Goal: Task Accomplishment & Management: Manage account settings

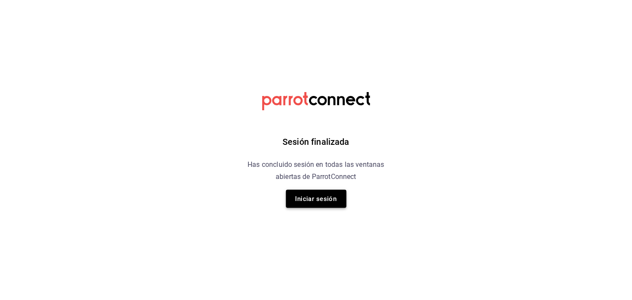
click at [315, 194] on button "Iniciar sesión" at bounding box center [316, 199] width 61 height 18
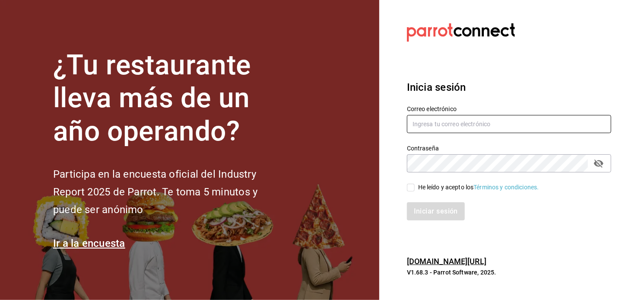
type input "[EMAIL_ADDRESS][DOMAIN_NAME]"
click at [419, 189] on div "He leído y acepto los Términos y condiciones." at bounding box center [478, 187] width 121 height 9
click at [415, 189] on input "He leído y acepto los Términos y condiciones." at bounding box center [411, 188] width 8 height 8
checkbox input "true"
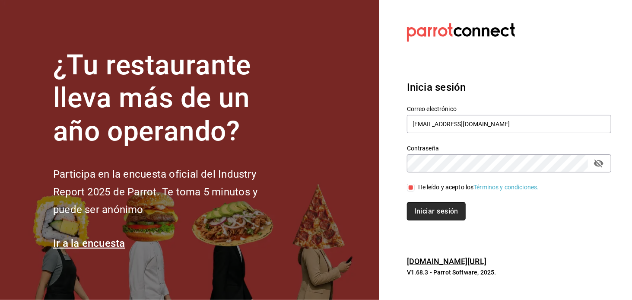
click at [432, 213] on button "Iniciar sesión" at bounding box center [436, 211] width 59 height 18
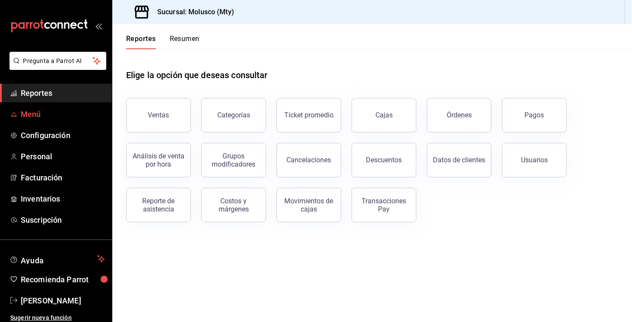
click at [46, 121] on link "Menú" at bounding box center [56, 114] width 112 height 19
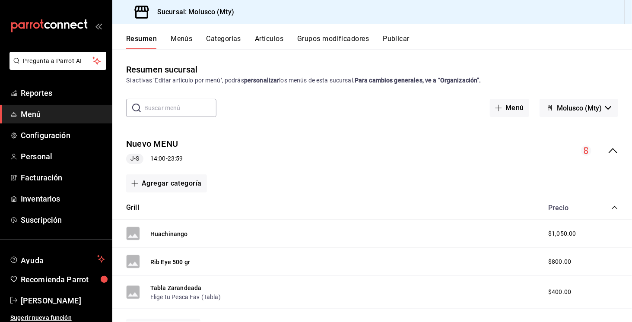
click at [276, 41] on button "Artículos" at bounding box center [269, 42] width 29 height 15
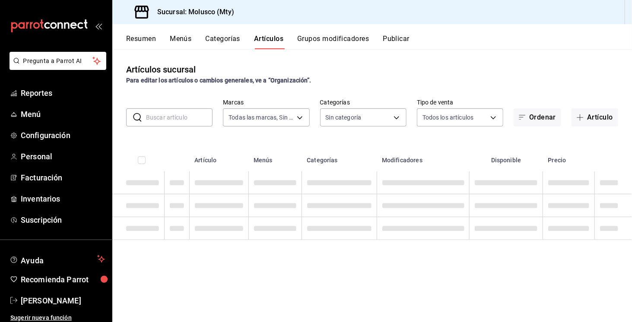
type input "356499dc-45b1-4a46-87a0-ed45505369c2"
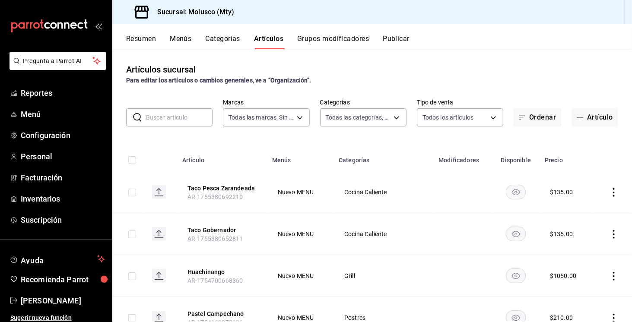
type input "9e1dfcf3-8bc7-4560-bda8-abc82440ed9a,1c4ce0f8-69a2-4795-af25-3821d1c97135,73dc6…"
click at [201, 119] on input "text" at bounding box center [179, 117] width 67 height 17
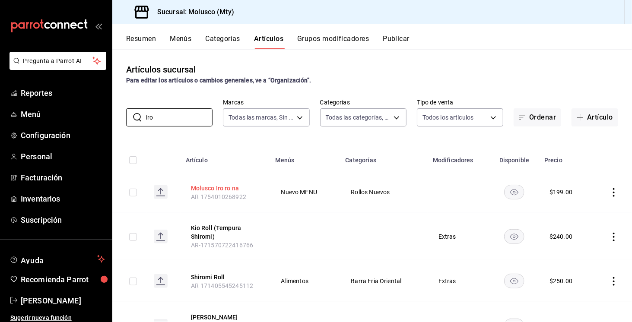
type input "iro"
click at [232, 188] on button "Molusco Iro ro na" at bounding box center [225, 188] width 69 height 9
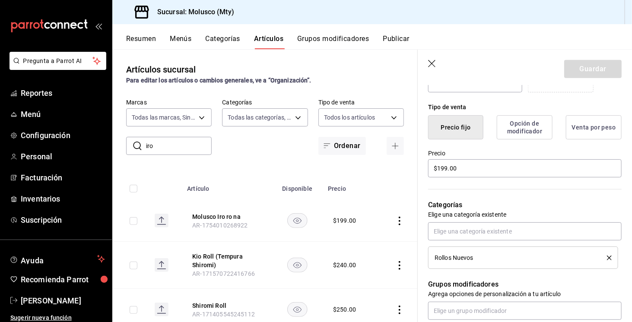
scroll to position [197, 0]
click at [468, 164] on input "$199.00" at bounding box center [525, 168] width 194 height 18
type input "$330.00"
click at [589, 64] on button "Guardar" at bounding box center [592, 69] width 57 height 18
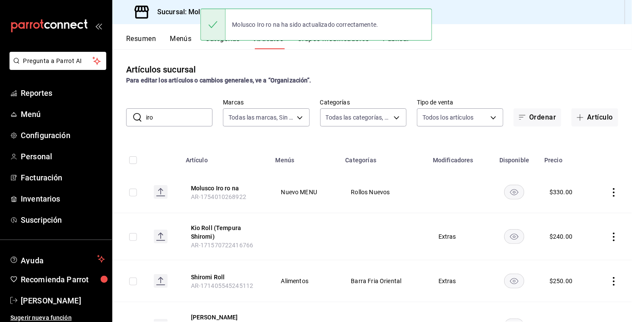
click at [170, 118] on input "iro" at bounding box center [179, 117] width 67 height 17
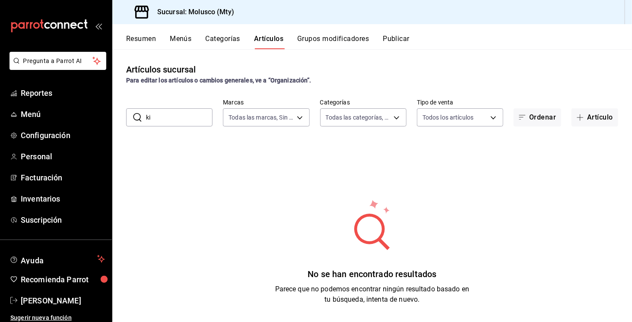
type input "k"
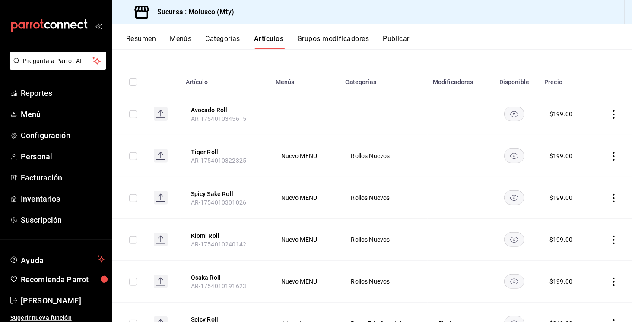
scroll to position [82, 0]
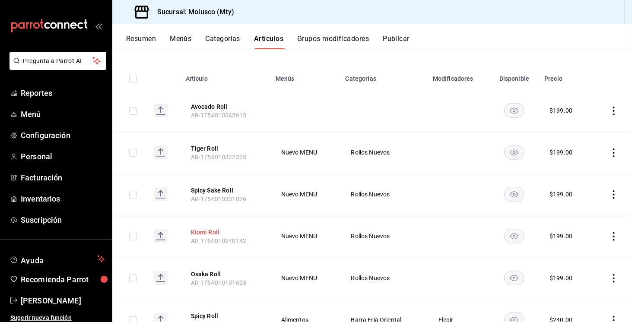
type input "roll"
click at [213, 233] on button "Kiomi Roll" at bounding box center [225, 232] width 69 height 9
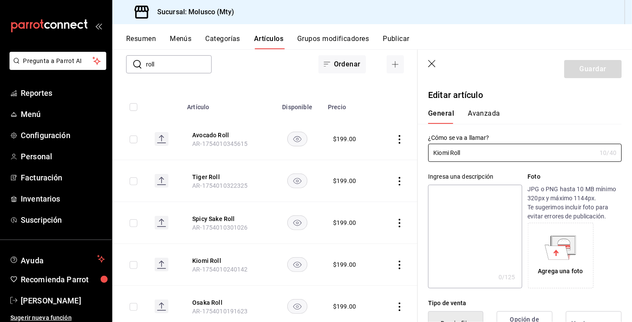
type input "$199.00"
click at [439, 152] on input "Kiomi Roll" at bounding box center [512, 152] width 168 height 17
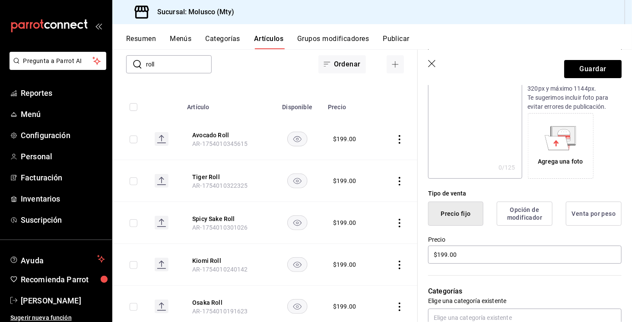
scroll to position [111, 0]
type input "Kiyomi Roll"
click at [474, 255] on input "$199.00" at bounding box center [525, 254] width 194 height 18
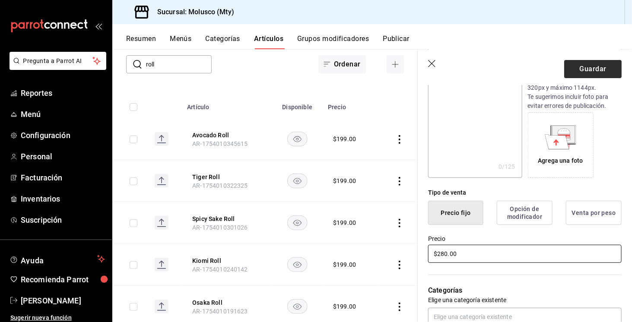
type input "$280.00"
click at [610, 67] on button "Guardar" at bounding box center [592, 69] width 57 height 18
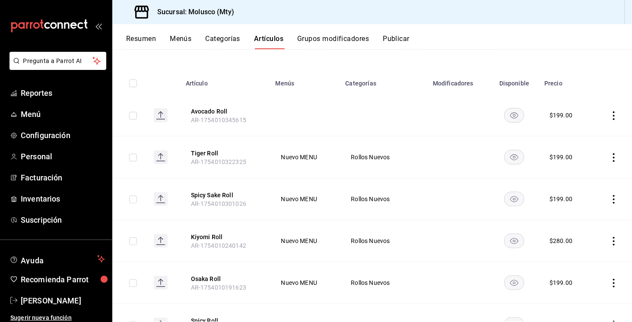
scroll to position [78, 0]
click at [214, 276] on button "Osaka Roll" at bounding box center [225, 278] width 69 height 9
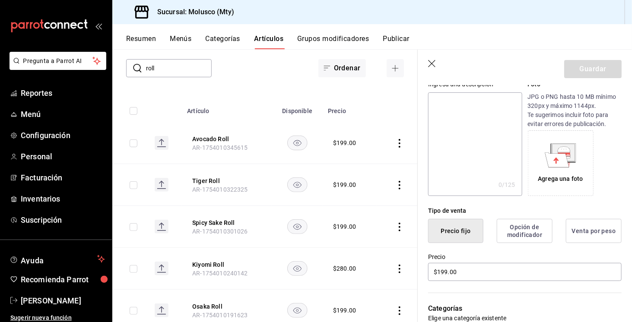
scroll to position [93, 0]
click at [475, 266] on input "$199.00" at bounding box center [525, 271] width 194 height 18
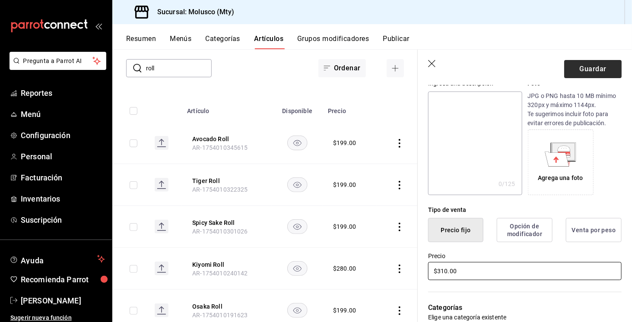
type input "$310.00"
click at [587, 66] on button "Guardar" at bounding box center [592, 69] width 57 height 18
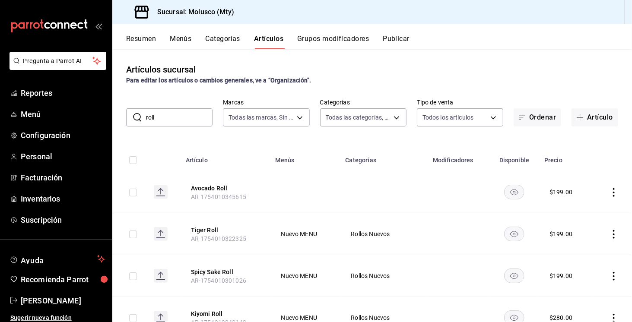
click at [168, 125] on input "roll" at bounding box center [179, 117] width 67 height 17
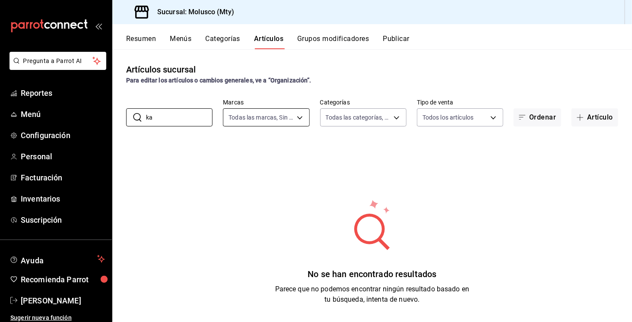
type input "k"
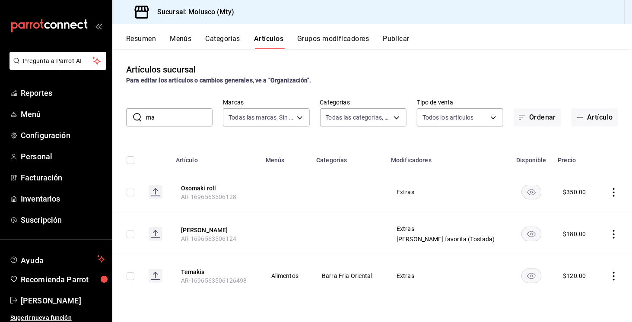
type input "m"
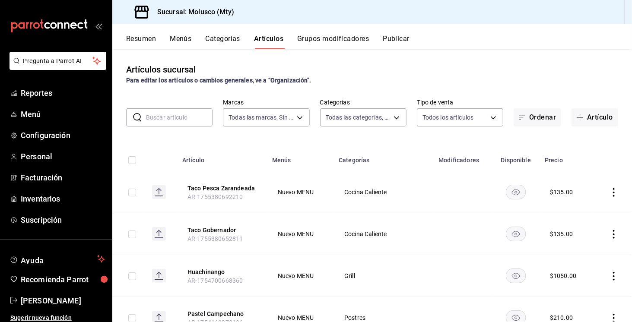
click at [218, 45] on button "Categorías" at bounding box center [223, 42] width 35 height 15
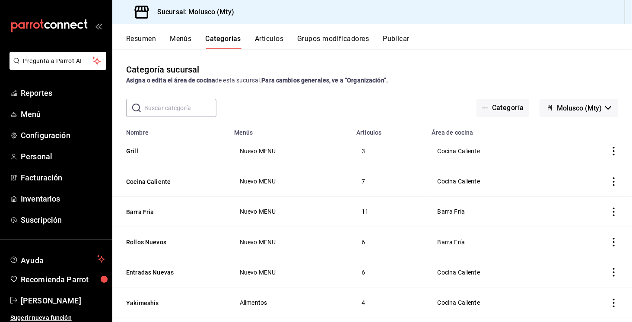
click at [198, 112] on input "text" at bounding box center [180, 107] width 72 height 17
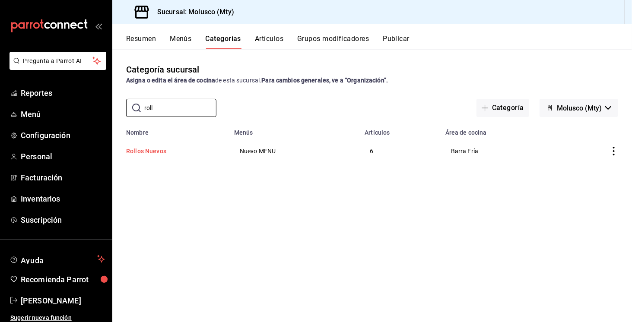
type input "roll"
click at [146, 151] on button "Rollos Nuevos" at bounding box center [169, 151] width 86 height 9
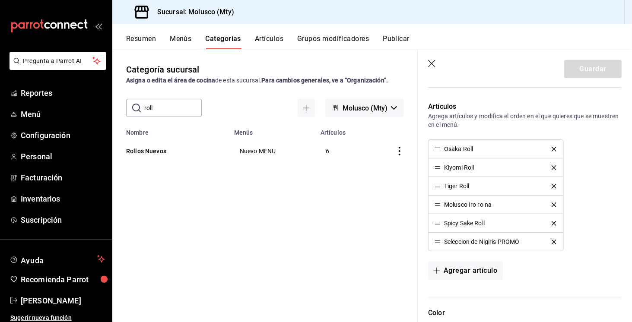
scroll to position [232, 0]
click at [284, 46] on button "Artículos" at bounding box center [269, 42] width 29 height 15
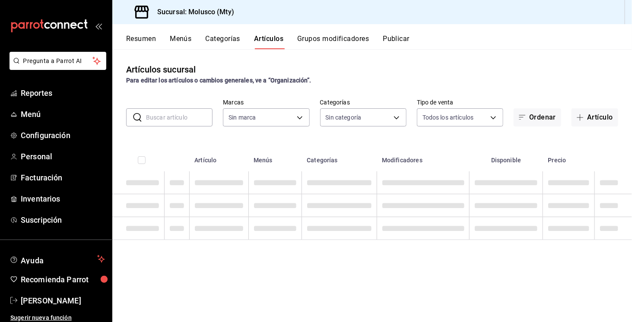
type input "9e1dfcf3-8bc7-4560-bda8-abc82440ed9a,1c4ce0f8-69a2-4795-af25-3821d1c97135,73dc6…"
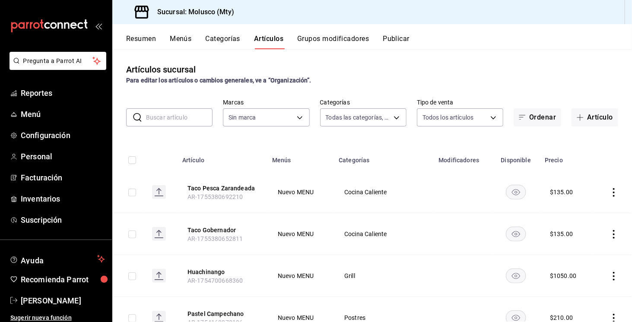
type input "356499dc-45b1-4a46-87a0-ed45505369c2"
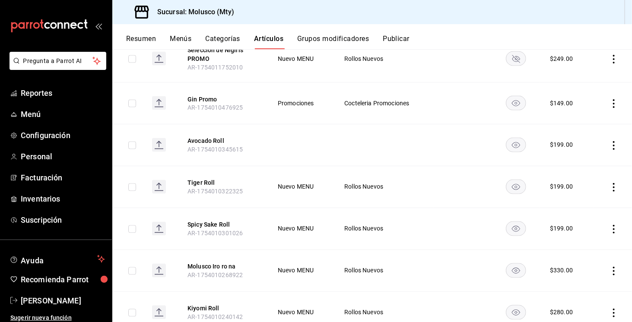
scroll to position [682, 0]
click at [209, 178] on button "Tiger Roll" at bounding box center [222, 182] width 69 height 9
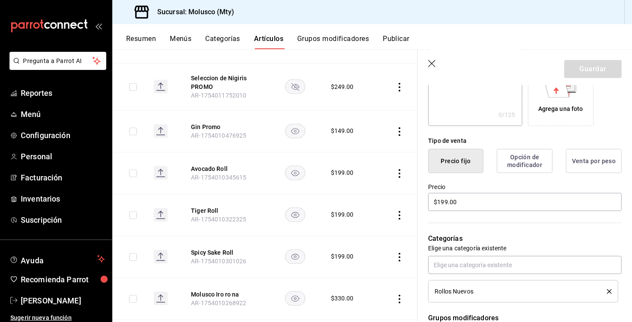
scroll to position [163, 0]
click at [476, 204] on input "$199.00" at bounding box center [525, 201] width 194 height 18
type input "$310.00"
click at [598, 66] on button "Guardar" at bounding box center [592, 69] width 57 height 18
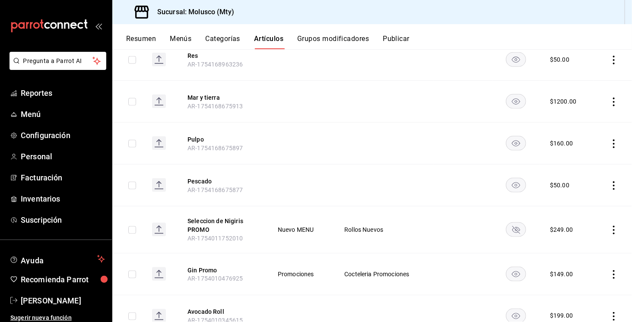
scroll to position [511, 0]
click at [207, 300] on button "Avocado Roll" at bounding box center [222, 311] width 69 height 9
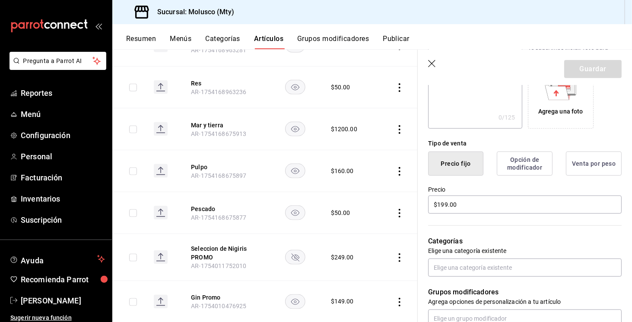
scroll to position [162, 0]
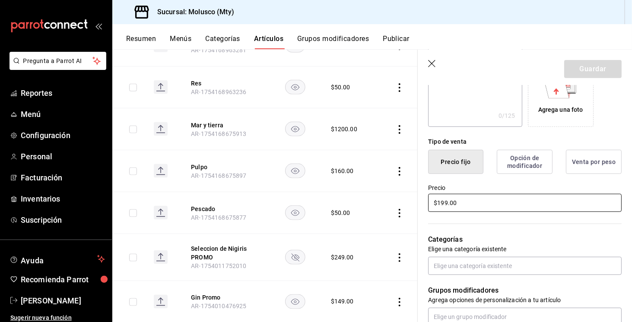
click at [469, 208] on input "$199.00" at bounding box center [525, 203] width 194 height 18
type input "$1.00"
type input "$310.00"
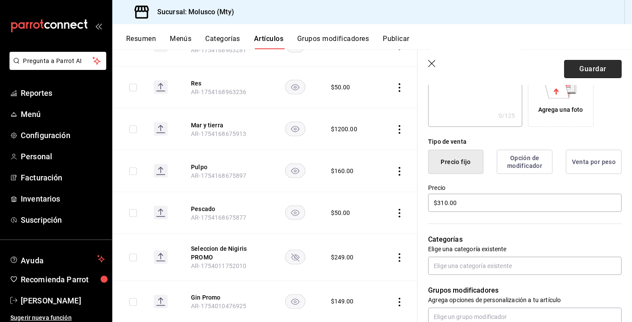
click at [602, 67] on button "Guardar" at bounding box center [592, 69] width 57 height 18
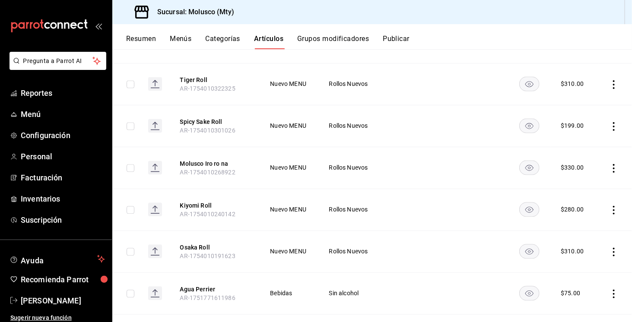
scroll to position [785, 0]
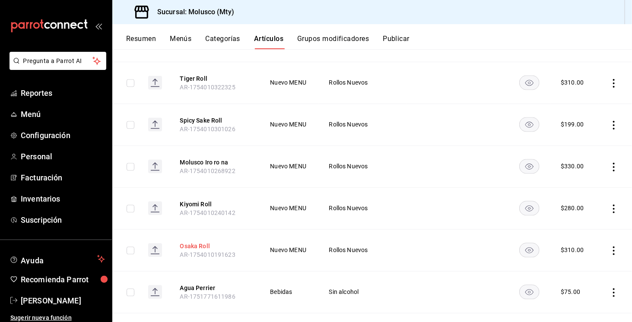
click at [205, 243] on button "Osaka Roll" at bounding box center [214, 246] width 69 height 9
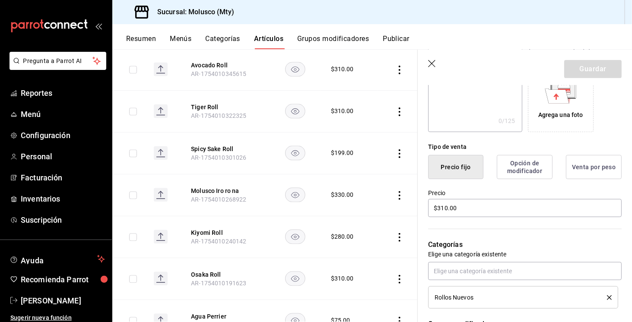
scroll to position [157, 0]
click at [435, 67] on icon "button" at bounding box center [432, 64] width 9 height 9
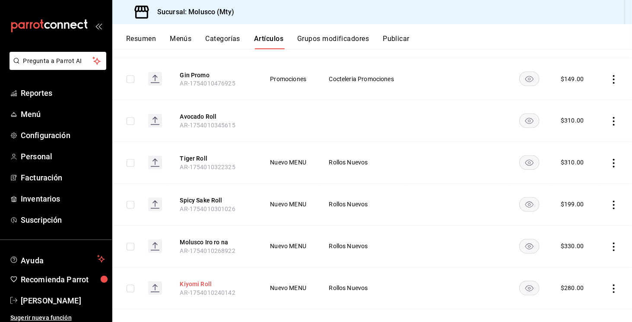
scroll to position [704, 0]
click at [203, 114] on button "Avocado Roll" at bounding box center [214, 118] width 69 height 9
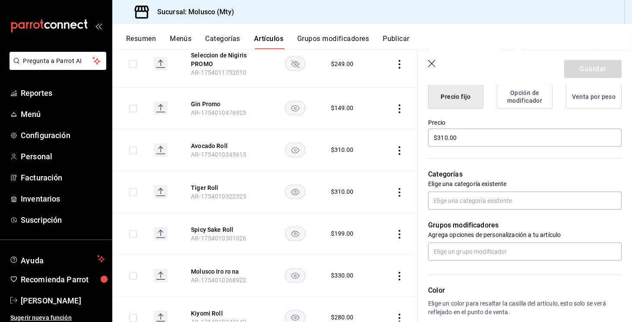
scroll to position [231, 0]
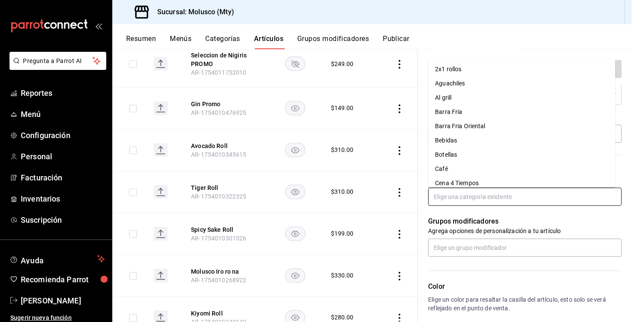
click at [534, 196] on input "text" at bounding box center [525, 197] width 194 height 18
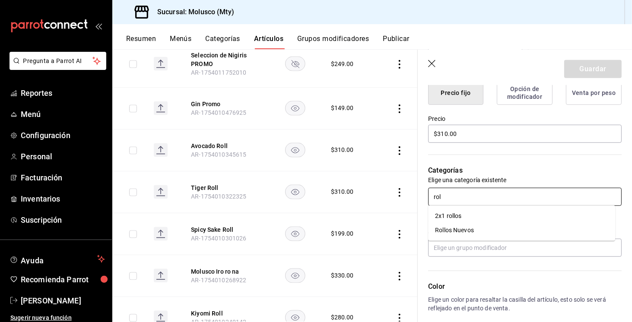
type input "roll"
click at [553, 225] on li "Rollos Nuevos" at bounding box center [521, 230] width 187 height 14
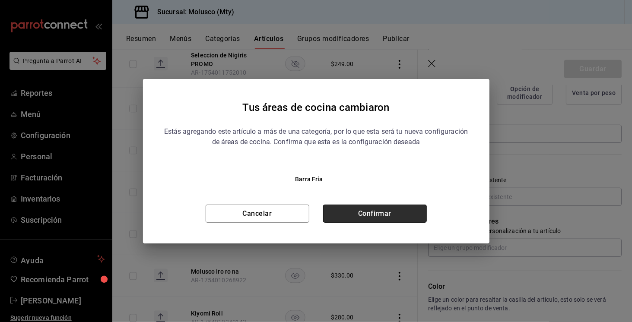
click at [403, 212] on button "Confirmar" at bounding box center [375, 214] width 104 height 18
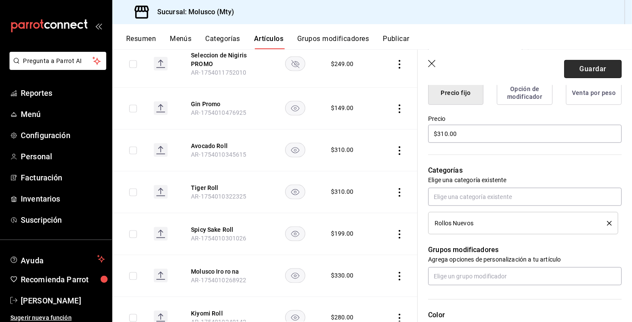
click at [603, 70] on button "Guardar" at bounding box center [592, 69] width 57 height 18
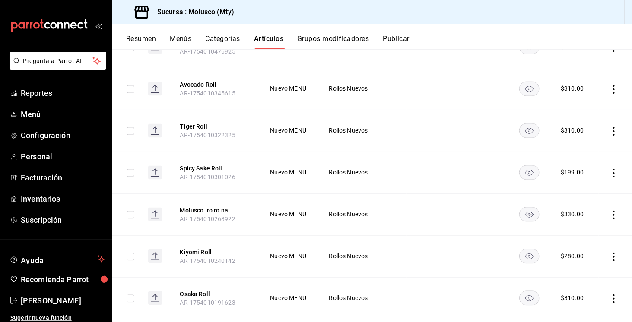
scroll to position [737, 0]
click at [199, 169] on button "Spicy Sake Roll" at bounding box center [214, 169] width 69 height 9
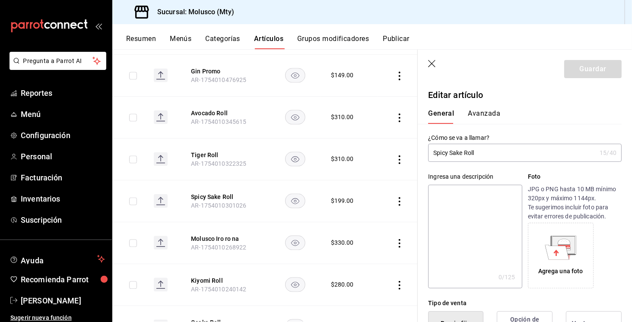
type input "$199.00"
click at [500, 162] on div "Spicy Sake Roll 15 /40 ¿Cómo se va a llamar?" at bounding box center [525, 153] width 194 height 18
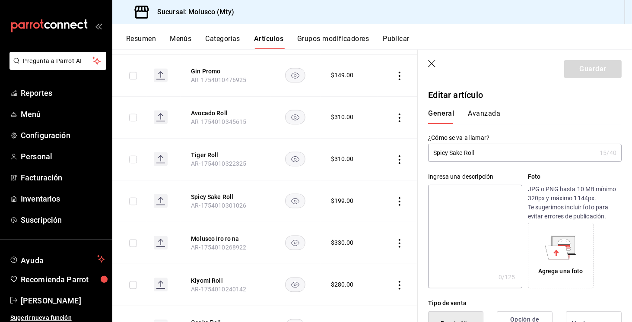
click at [500, 162] on div "Spicy Sake Roll 15 /40 ¿Cómo se va a llamar?" at bounding box center [525, 153] width 194 height 18
type input "S"
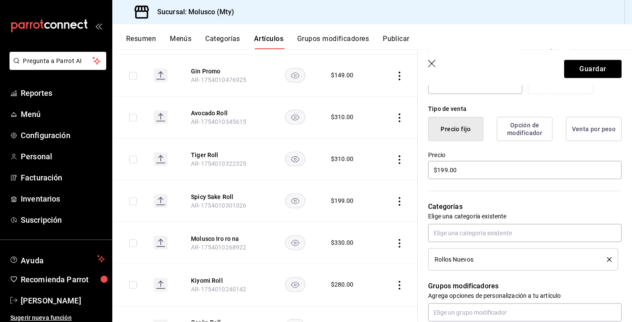
scroll to position [195, 0]
type input "Katsu Maki Roll"
click at [503, 161] on input "$199.00" at bounding box center [525, 169] width 194 height 18
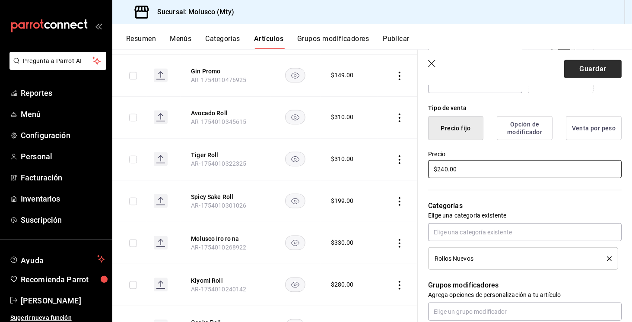
type input "$240.00"
click at [592, 64] on button "Guardar" at bounding box center [592, 69] width 57 height 18
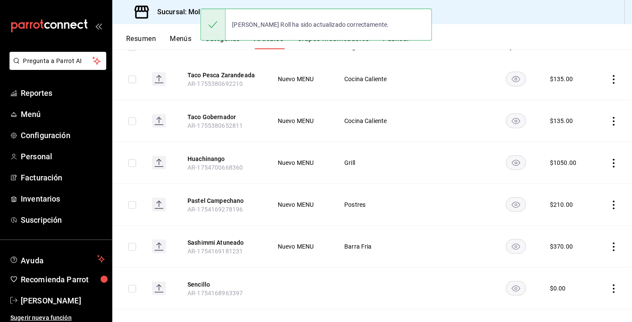
scroll to position [118, 0]
